Goal: Navigation & Orientation: Understand site structure

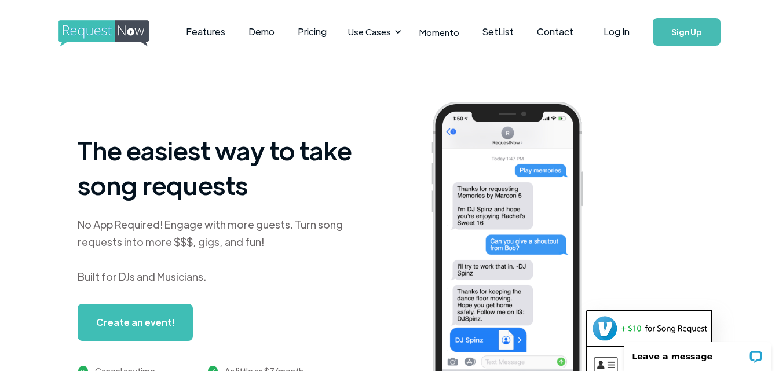
click at [96, 29] on img "home" at bounding box center [114, 33] width 112 height 27
click at [213, 36] on link "Features" at bounding box center [205, 32] width 63 height 36
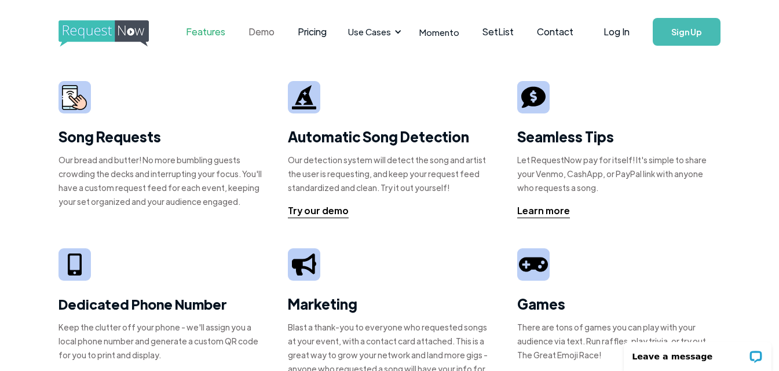
click at [263, 37] on link "Demo" at bounding box center [261, 32] width 49 height 36
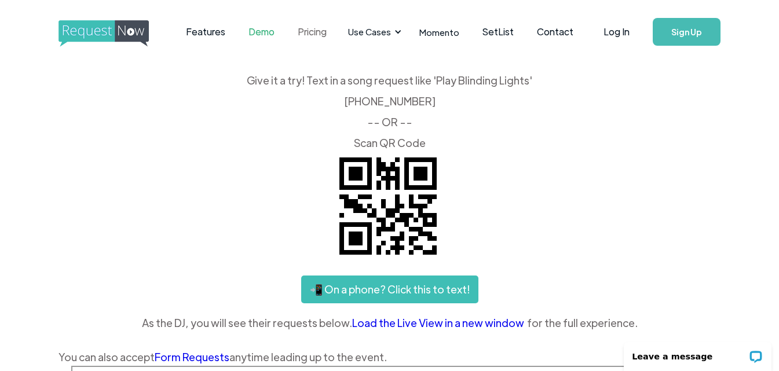
click at [324, 35] on link "Pricing" at bounding box center [312, 32] width 52 height 36
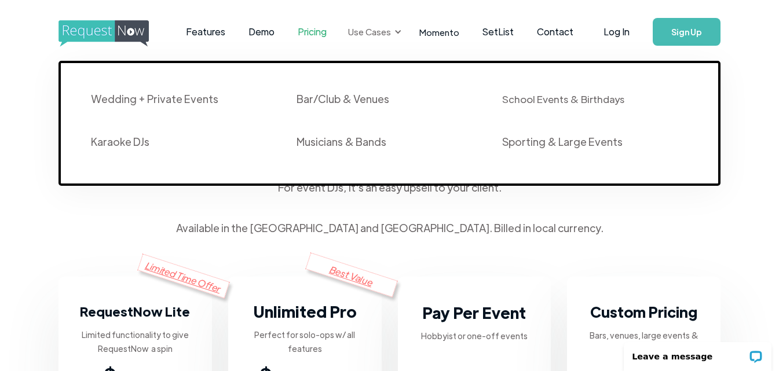
click at [377, 31] on div "Use Cases" at bounding box center [369, 31] width 43 height 13
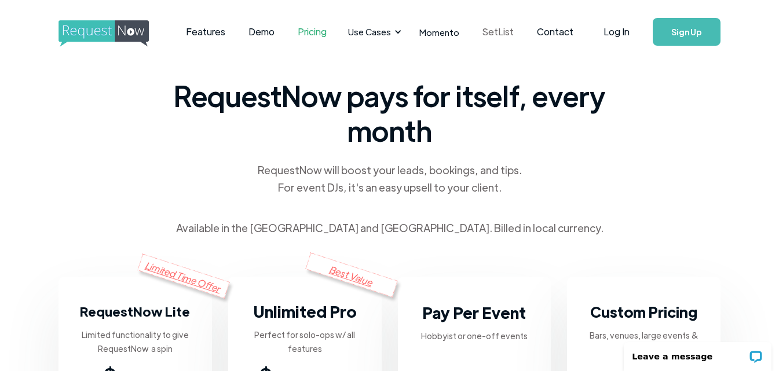
click at [496, 36] on link "SetList" at bounding box center [498, 32] width 54 height 36
